Goal: Use online tool/utility: Utilize a website feature to perform a specific function

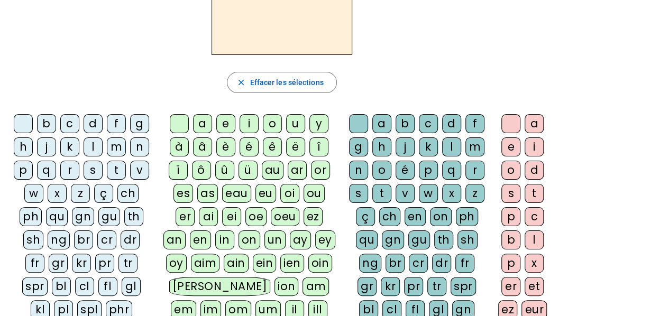
scroll to position [53, 0]
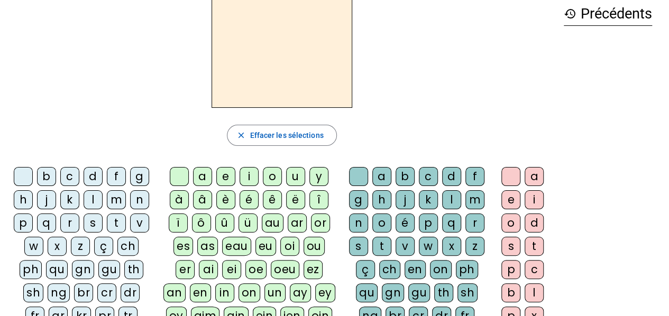
click at [117, 199] on div "m" at bounding box center [116, 199] width 19 height 19
click at [274, 173] on div "o" at bounding box center [272, 176] width 19 height 19
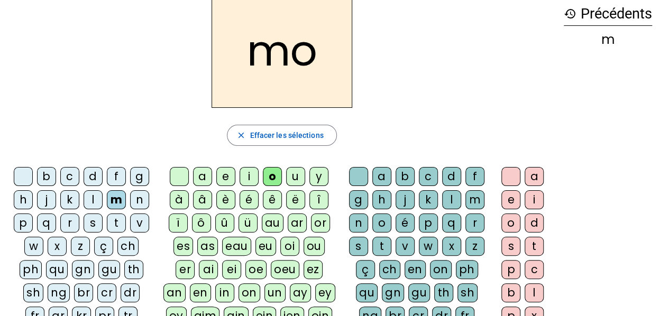
click at [380, 242] on div "t" at bounding box center [381, 246] width 19 height 19
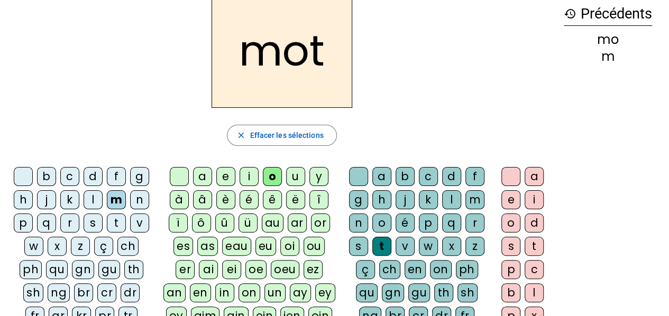
click at [26, 222] on div "p" at bounding box center [23, 223] width 19 height 19
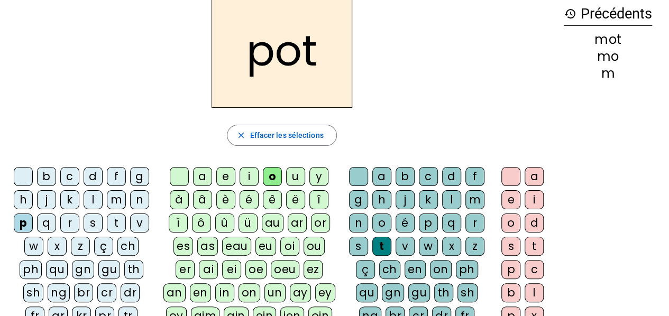
click at [97, 197] on div "l" at bounding box center [93, 199] width 19 height 19
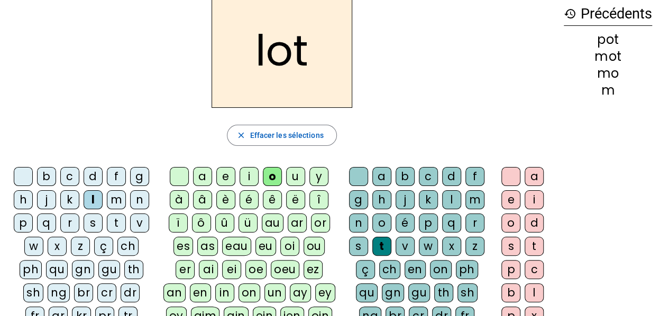
click at [74, 227] on div "r" at bounding box center [69, 223] width 19 height 19
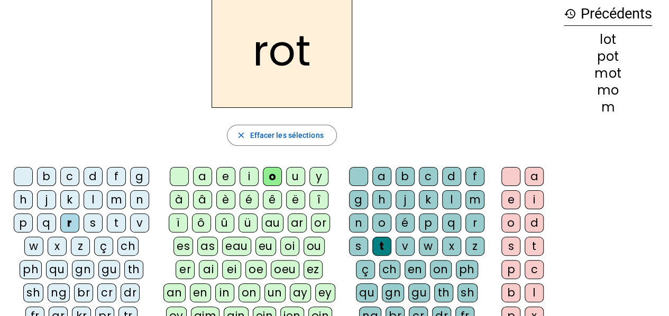
click at [198, 173] on div "a" at bounding box center [202, 176] width 19 height 19
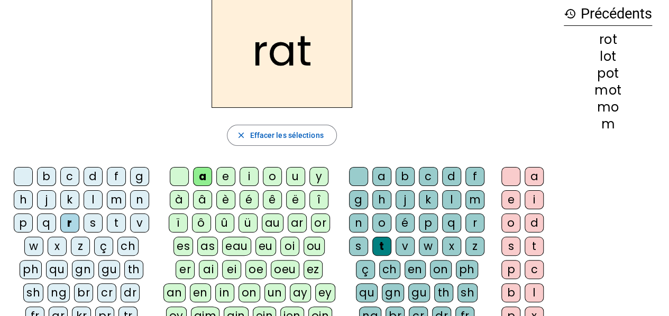
click at [248, 173] on div "i" at bounding box center [249, 176] width 19 height 19
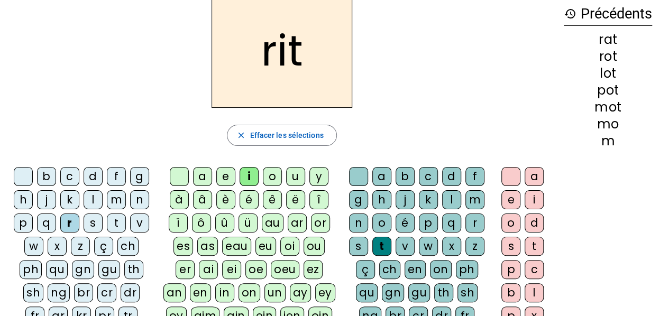
click at [135, 220] on div "v" at bounding box center [139, 223] width 19 height 19
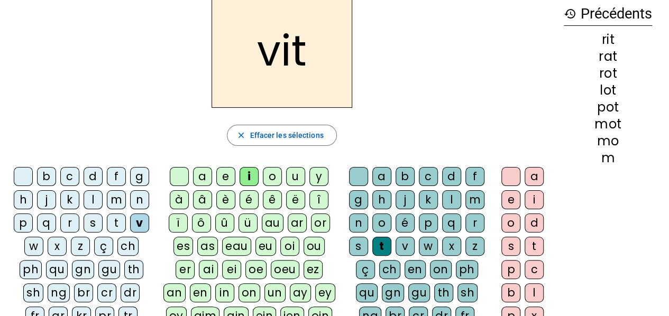
click at [118, 199] on div "m" at bounding box center [116, 199] width 19 height 19
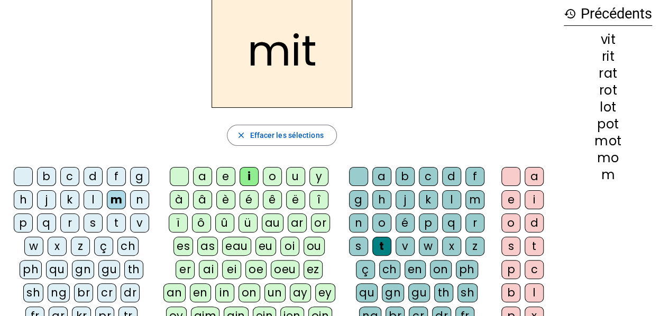
click at [94, 176] on div "d" at bounding box center [93, 176] width 19 height 19
